Goal: Task Accomplishment & Management: Use online tool/utility

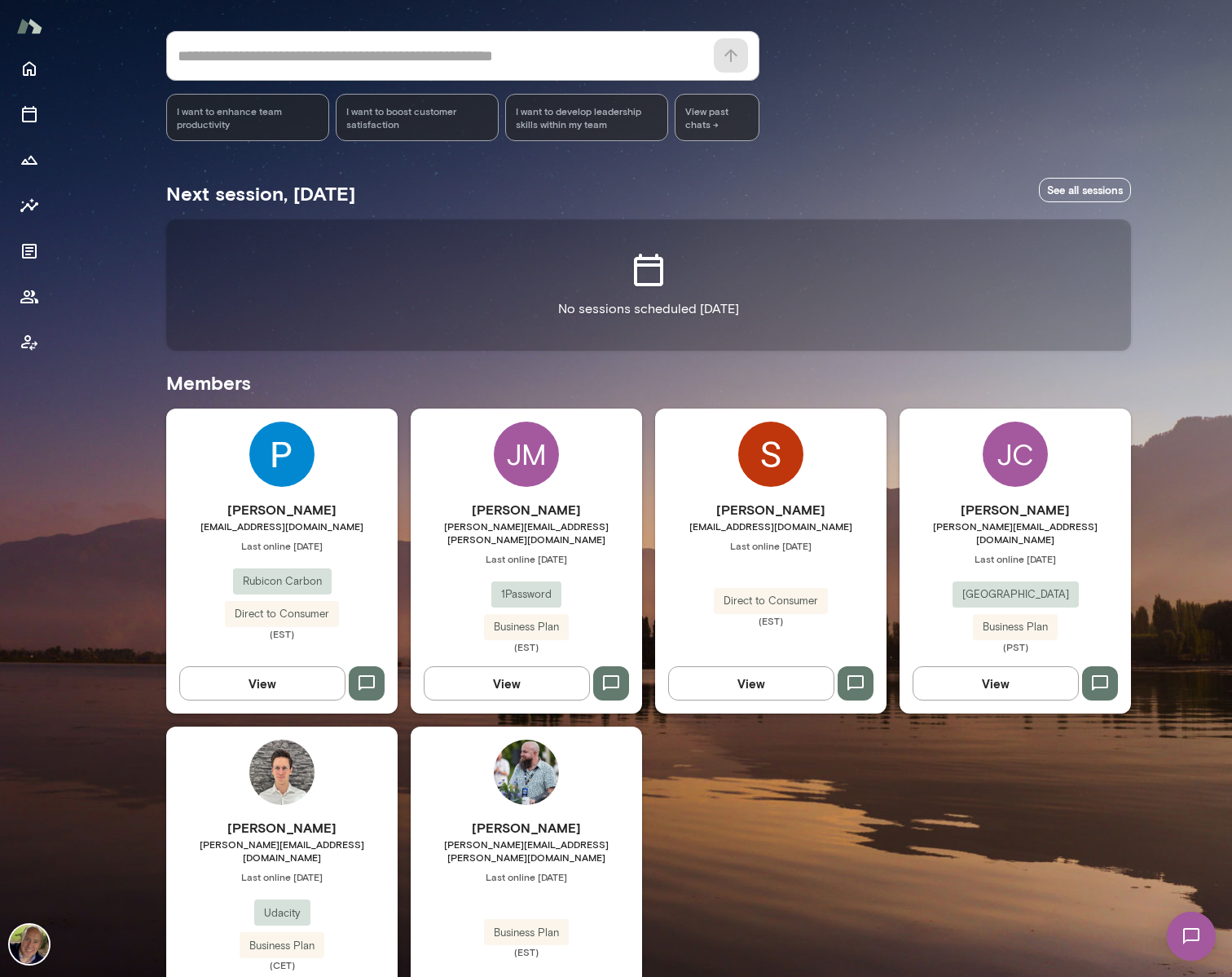
scroll to position [188, 0]
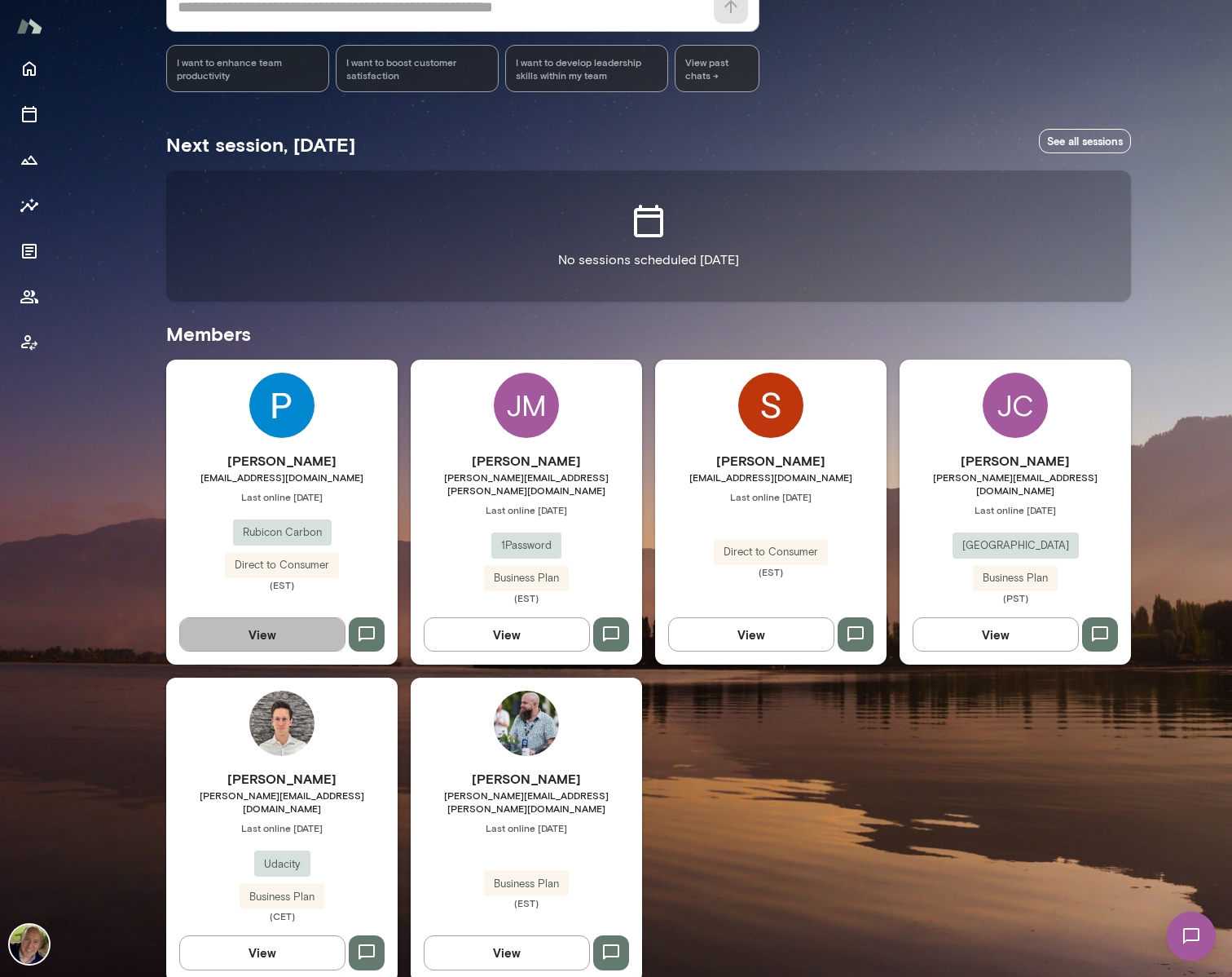
click at [296, 621] on button "View" at bounding box center [262, 634] width 166 height 34
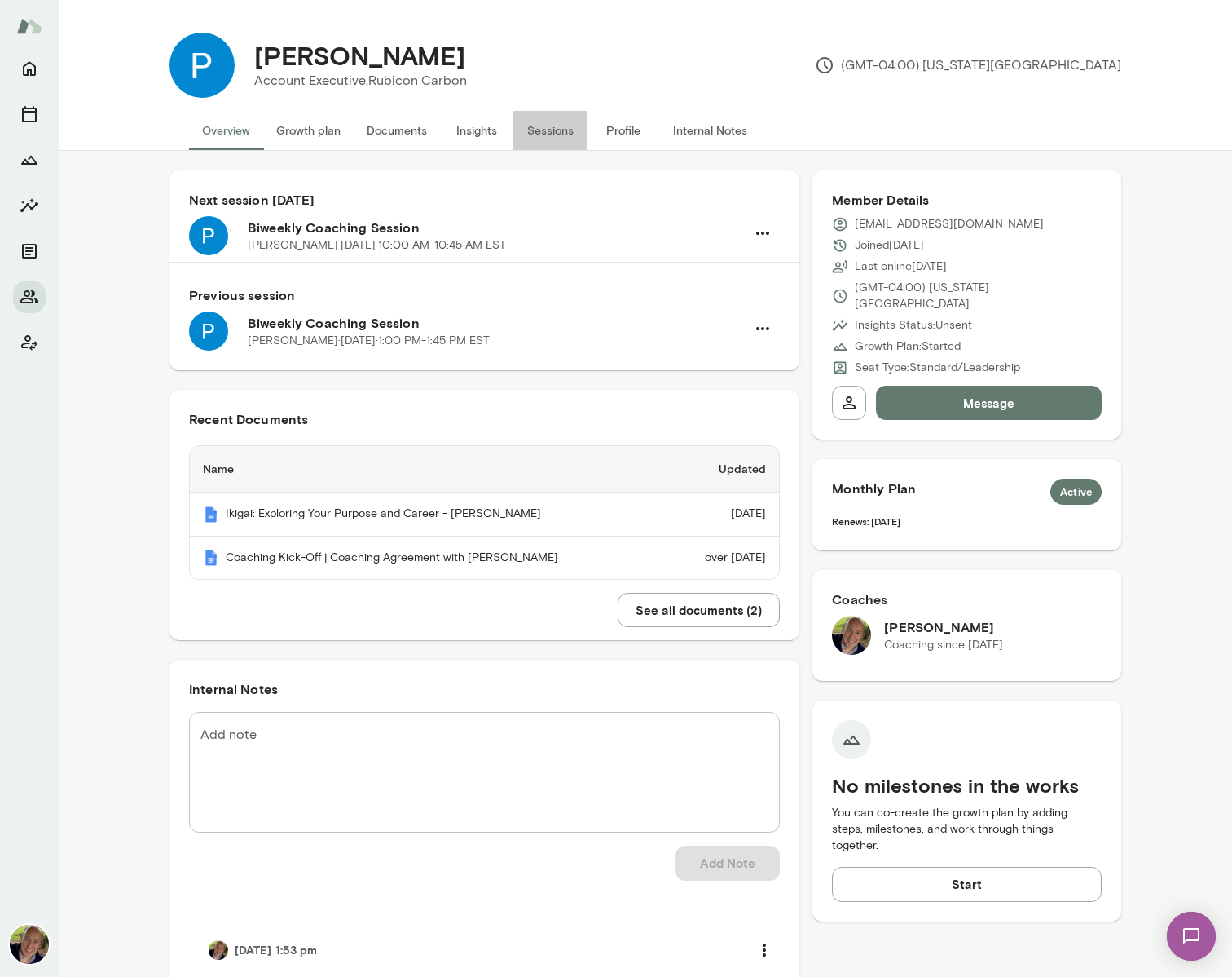
click at [553, 132] on button "Sessions" at bounding box center [550, 130] width 73 height 39
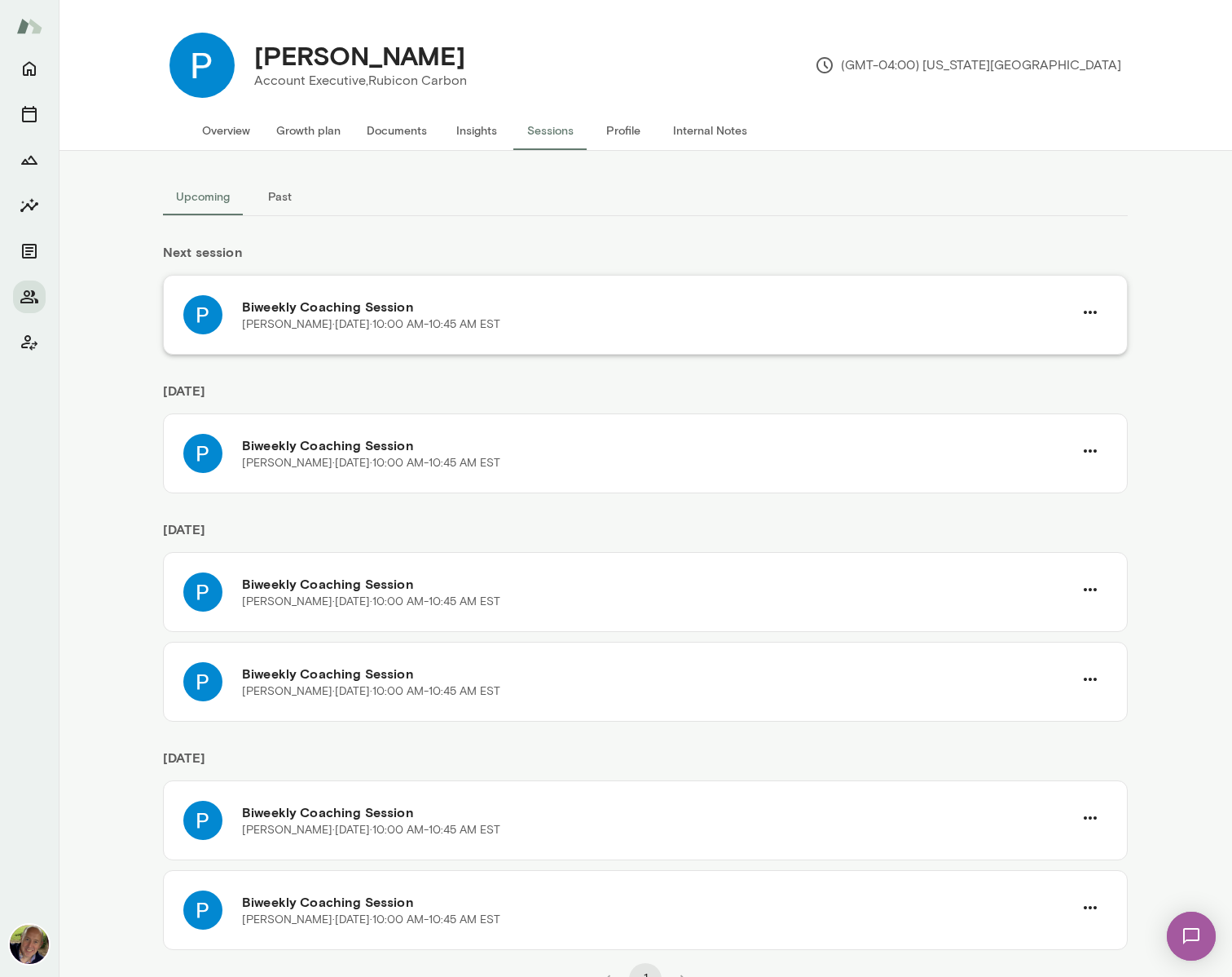
click at [600, 319] on div "[PERSON_NAME] · [DATE] · 10:00 AM-10:45 AM EST" at bounding box center [657, 324] width 831 height 16
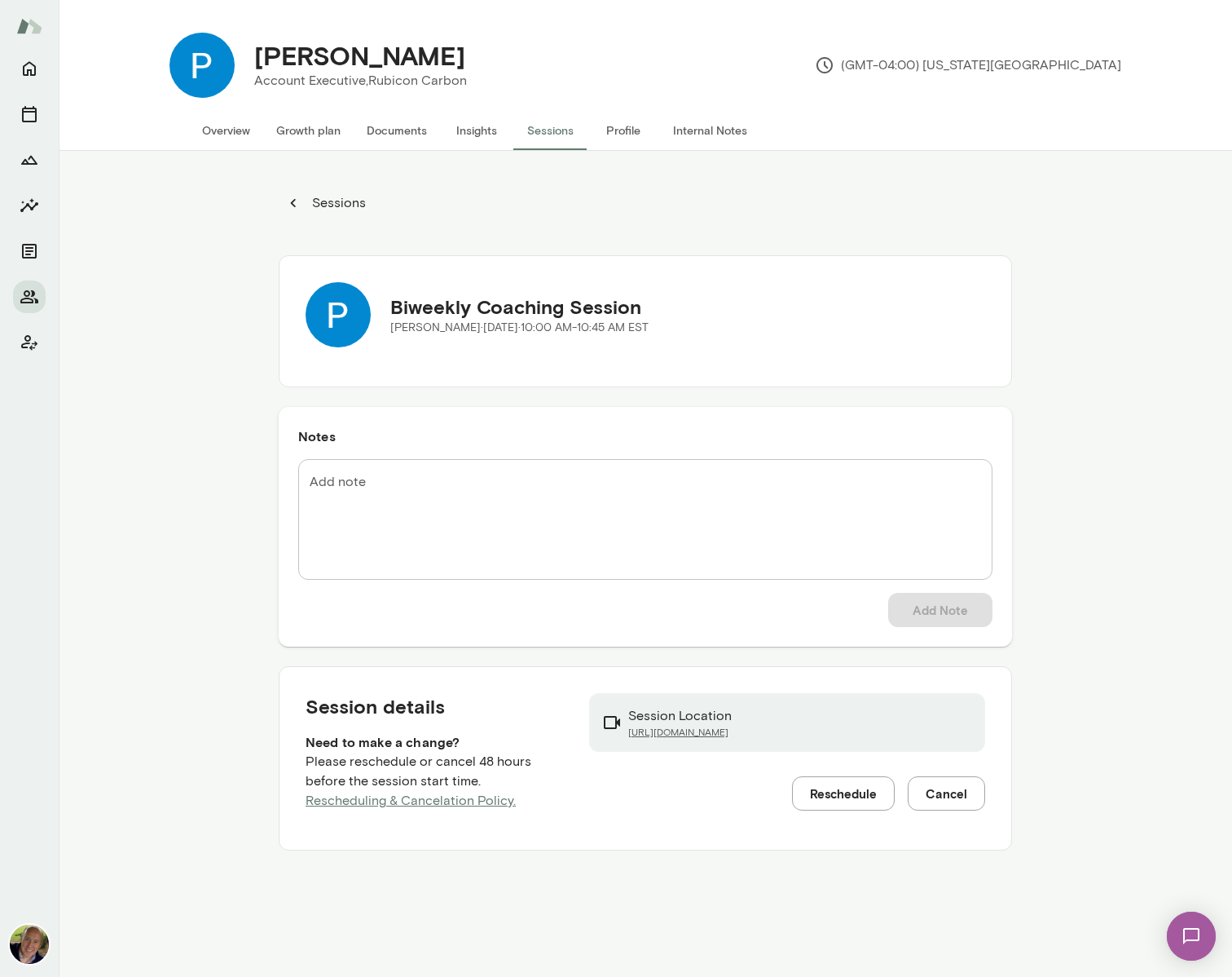
click at [713, 733] on link "[URL][DOMAIN_NAME]" at bounding box center [679, 732] width 104 height 13
click at [701, 735] on link "[URL][DOMAIN_NAME]" at bounding box center [679, 732] width 104 height 13
